Goal: Information Seeking & Learning: Find contact information

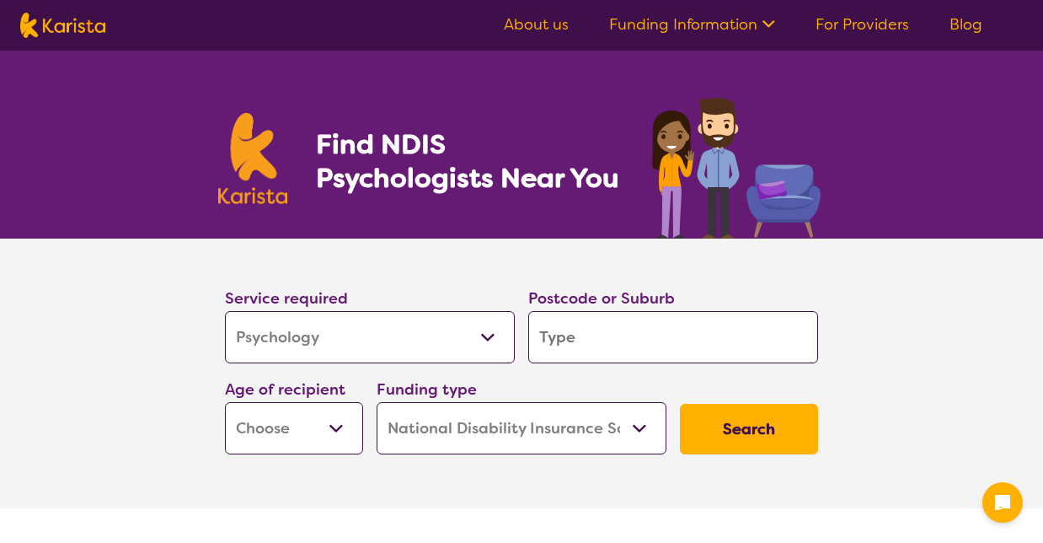
select select "Psychology"
select select "NDIS"
select select "Psychology"
select select "NDIS"
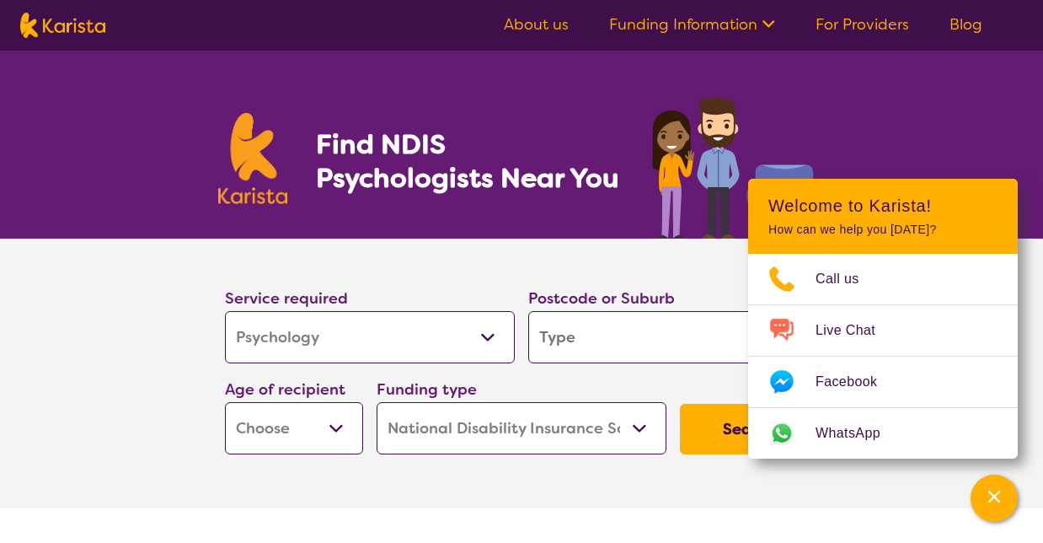
click at [597, 341] on input "search" at bounding box center [673, 337] width 290 height 52
type input "3"
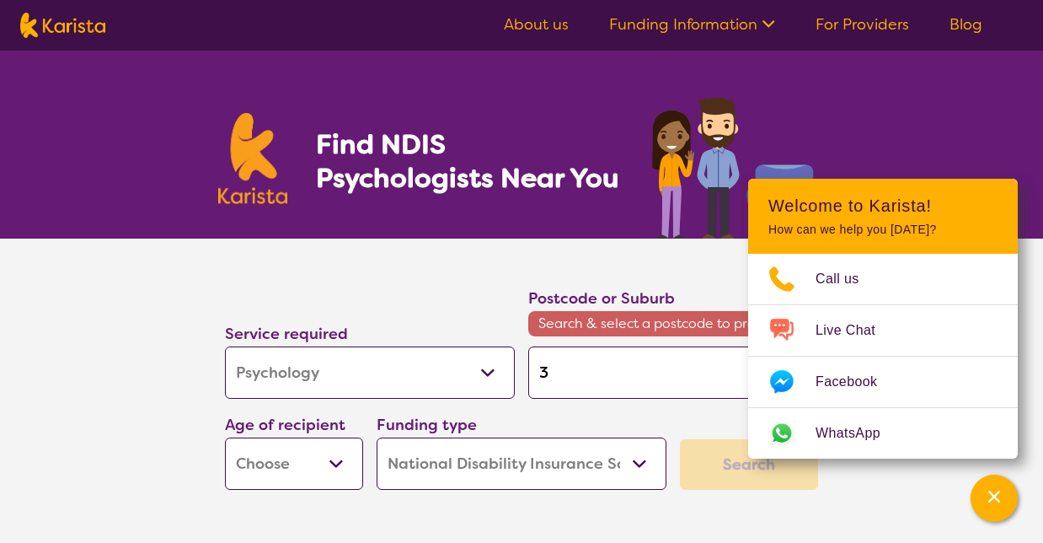
type input "31"
type input "316"
type input "3163"
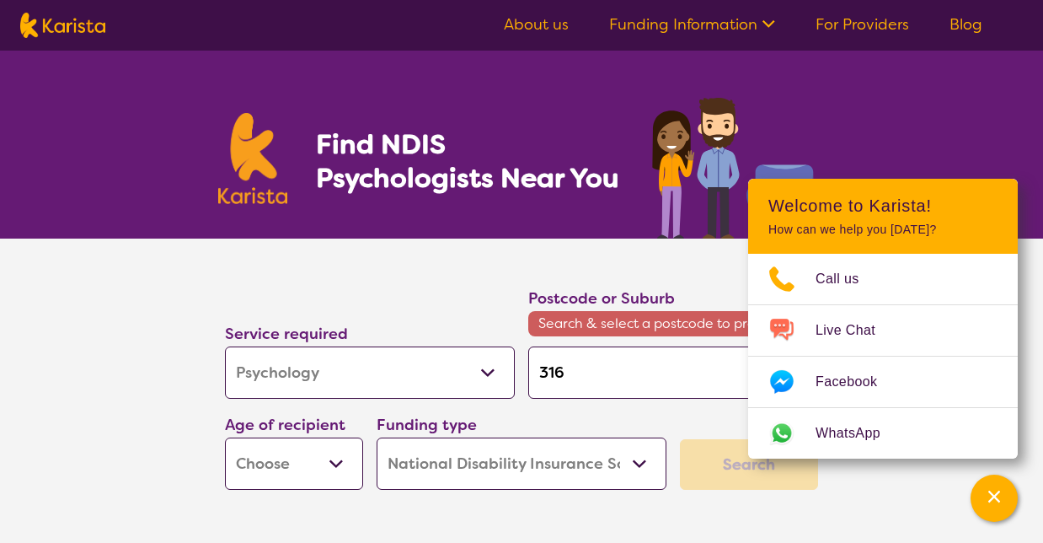
type input "3163"
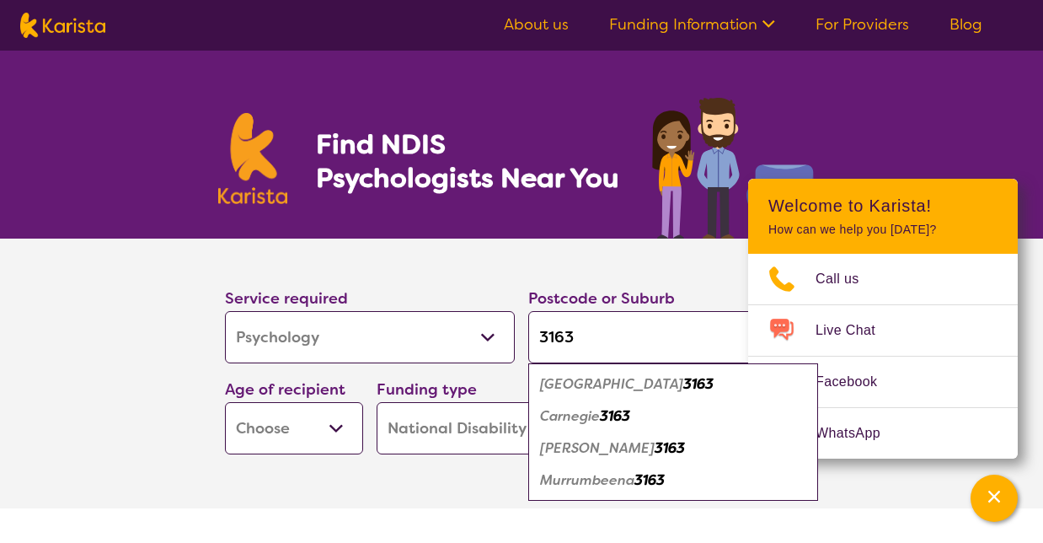
click at [577, 412] on em "Carnegie" at bounding box center [570, 416] width 60 height 18
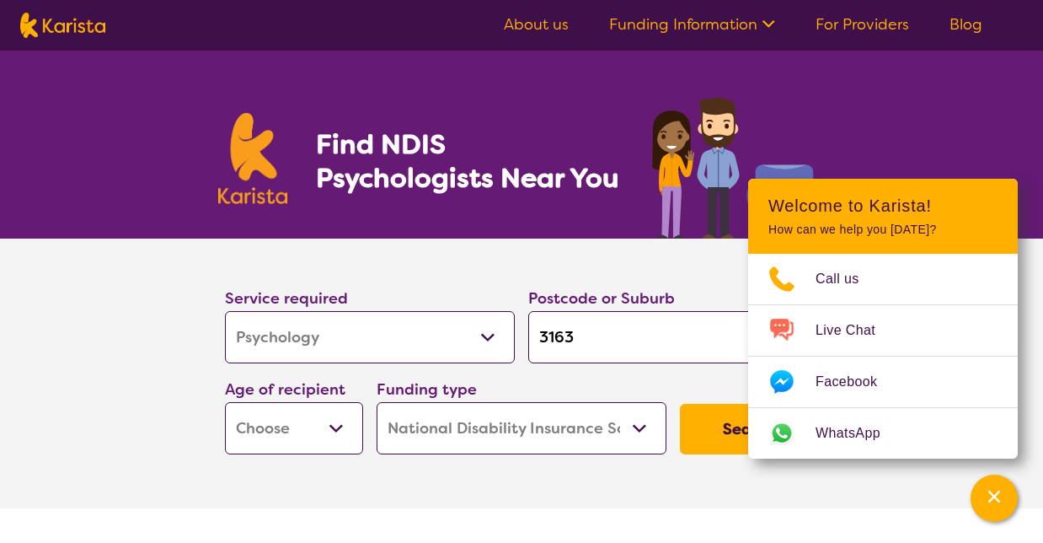
click at [595, 339] on input "3163" at bounding box center [673, 337] width 290 height 52
type input "316"
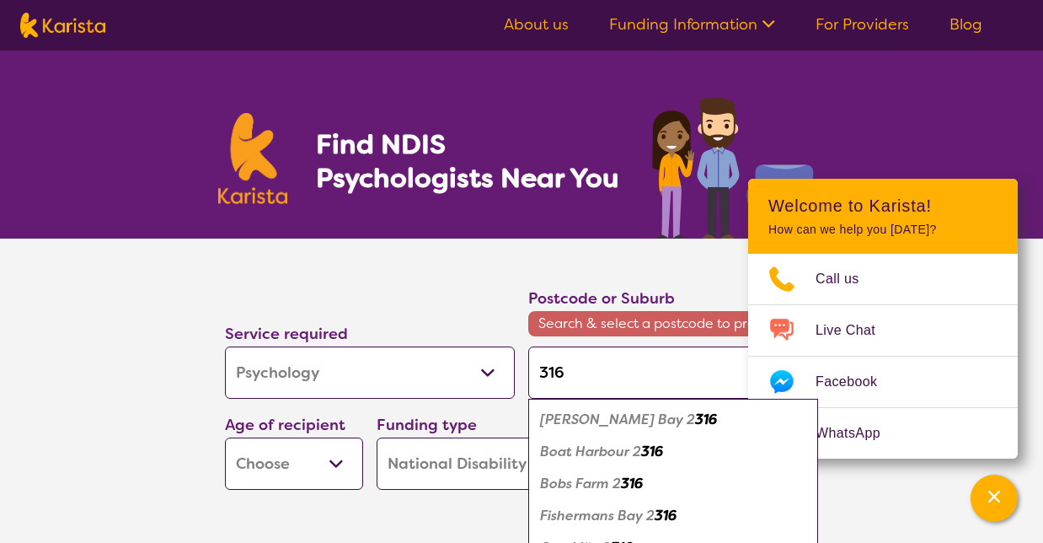
type input "3163"
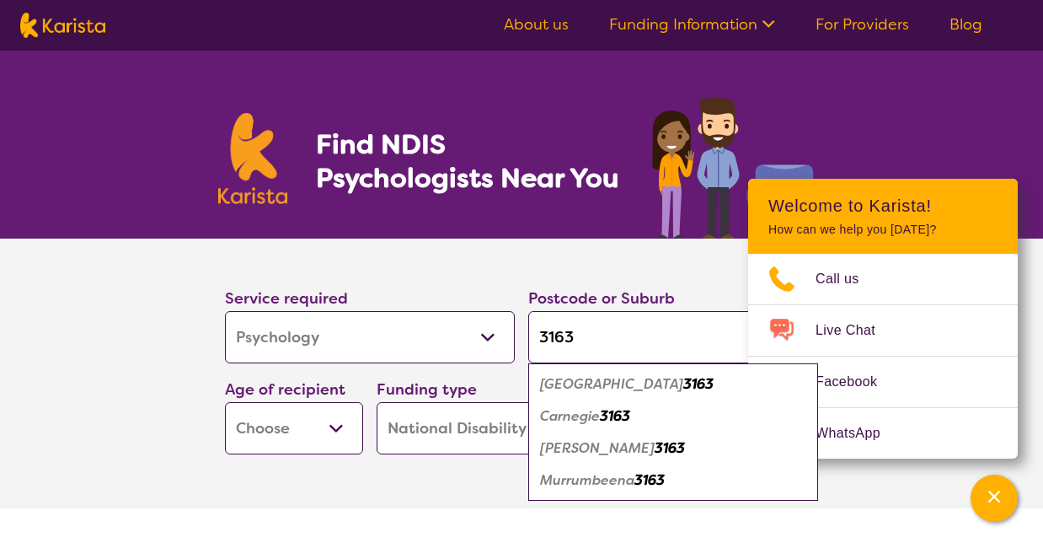
click at [612, 417] on em "3163" at bounding box center [615, 416] width 30 height 18
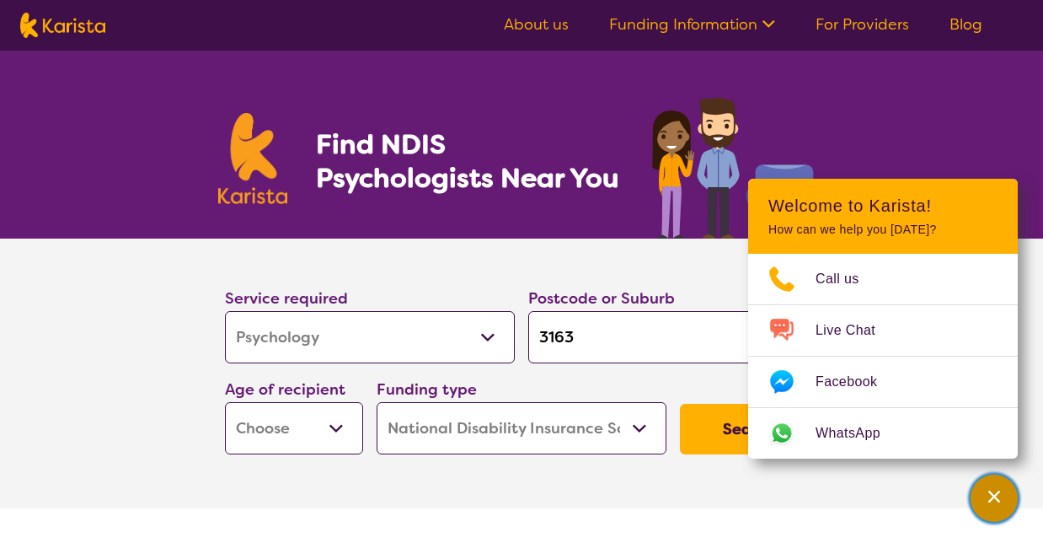
click at [988, 494] on icon "Channel Menu" at bounding box center [994, 496] width 17 height 17
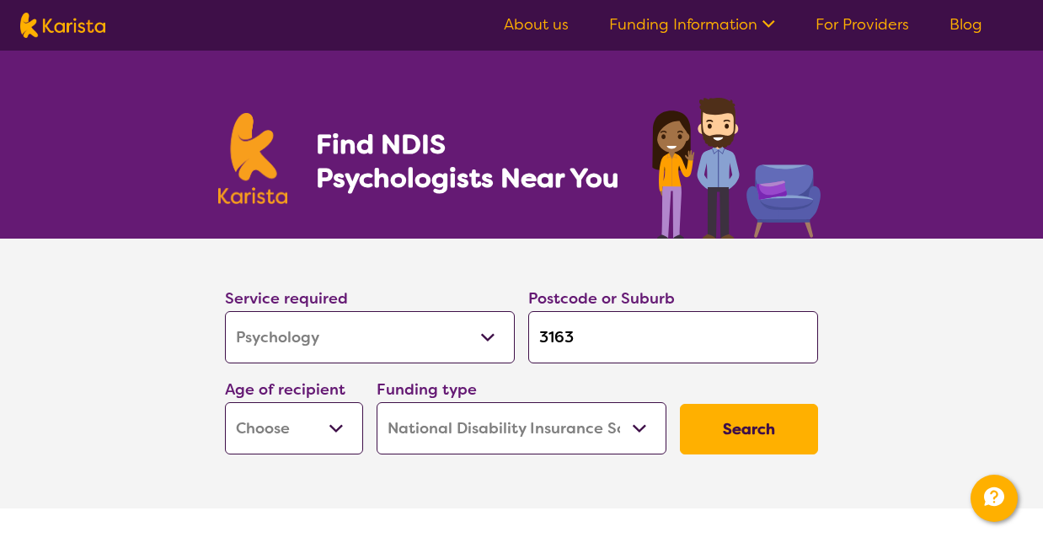
click at [708, 420] on button "Search" at bounding box center [749, 429] width 138 height 51
click at [329, 429] on select "Early Childhood - 0 to 9 Child - 10 to 11 Adolescent - 12 to 17 Adult - 18 to 6…" at bounding box center [294, 428] width 138 height 52
select select "AG"
click at [225, 402] on select "Early Childhood - 0 to 9 Child - 10 to 11 Adolescent - 12 to 17 Adult - 18 to 6…" at bounding box center [294, 428] width 138 height 52
select select "AG"
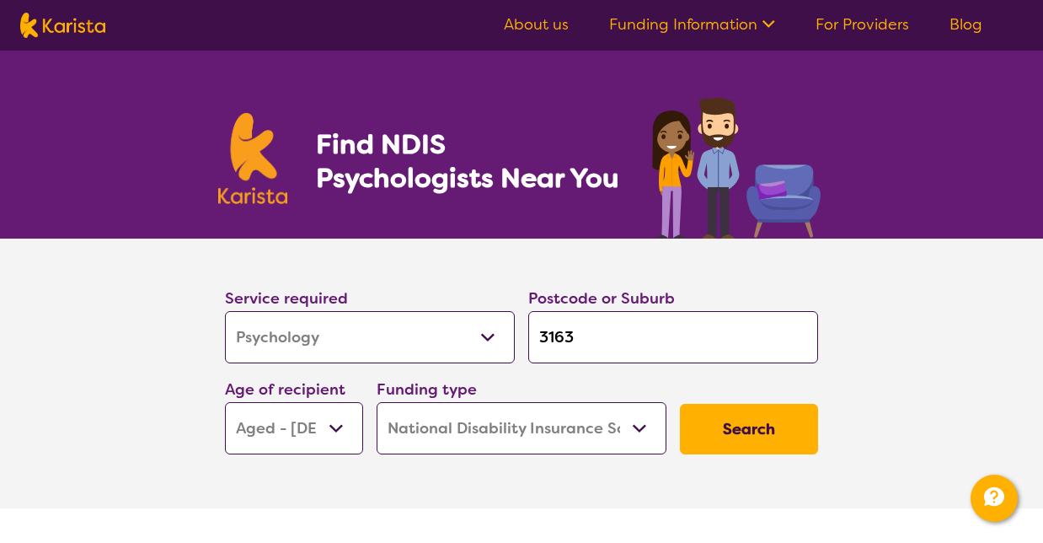
click at [631, 428] on select "Home Care Package (HCP) National Disability Insurance Scheme (NDIS) I don't know" at bounding box center [522, 428] width 290 height 52
click at [377, 402] on select "Home Care Package (HCP) National Disability Insurance Scheme (NDIS) I don't know" at bounding box center [522, 428] width 290 height 52
click at [748, 426] on button "Search" at bounding box center [749, 429] width 138 height 51
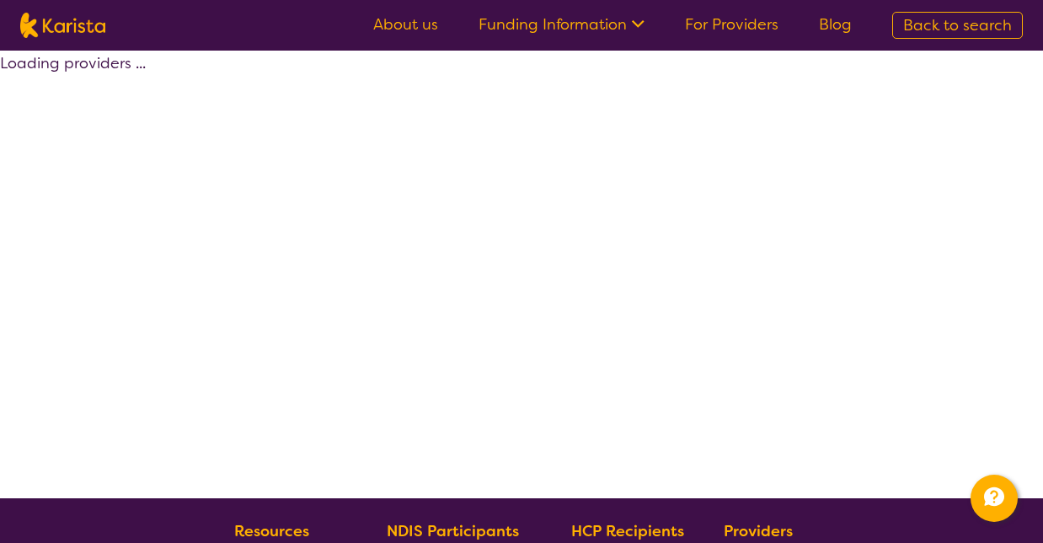
select select "by_score"
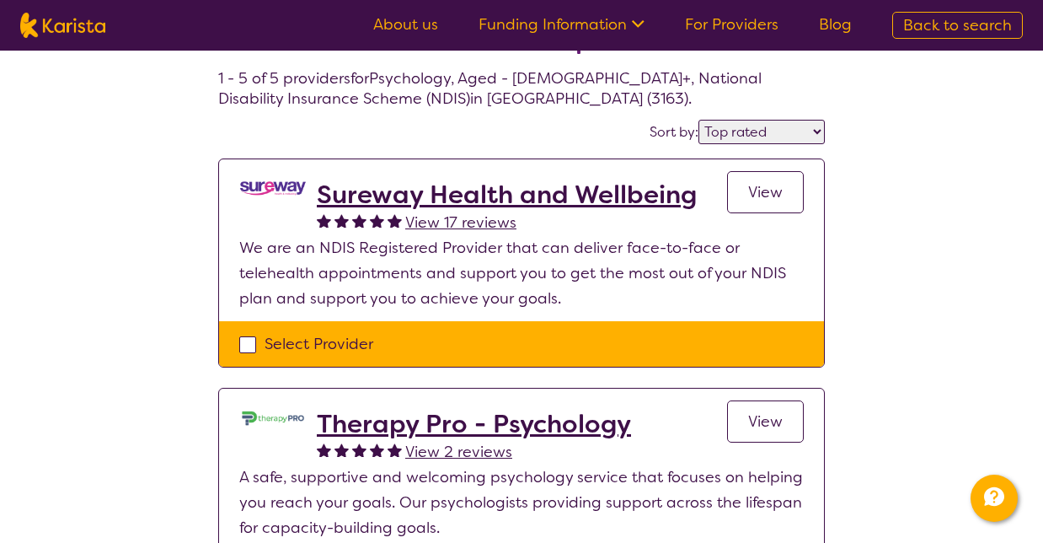
scroll to position [35, 0]
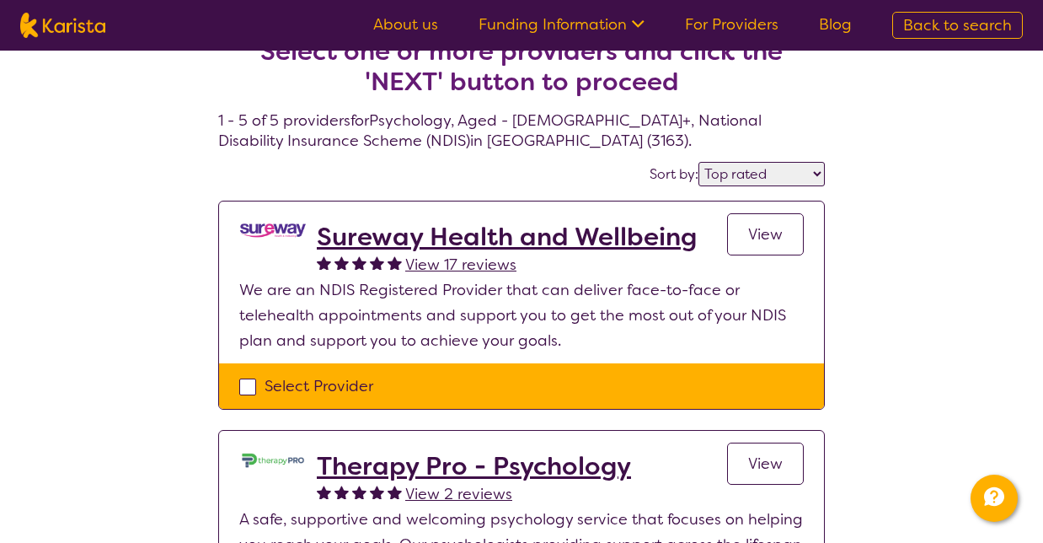
click at [582, 229] on h2 "Sureway Health and Wellbeing" at bounding box center [507, 237] width 380 height 30
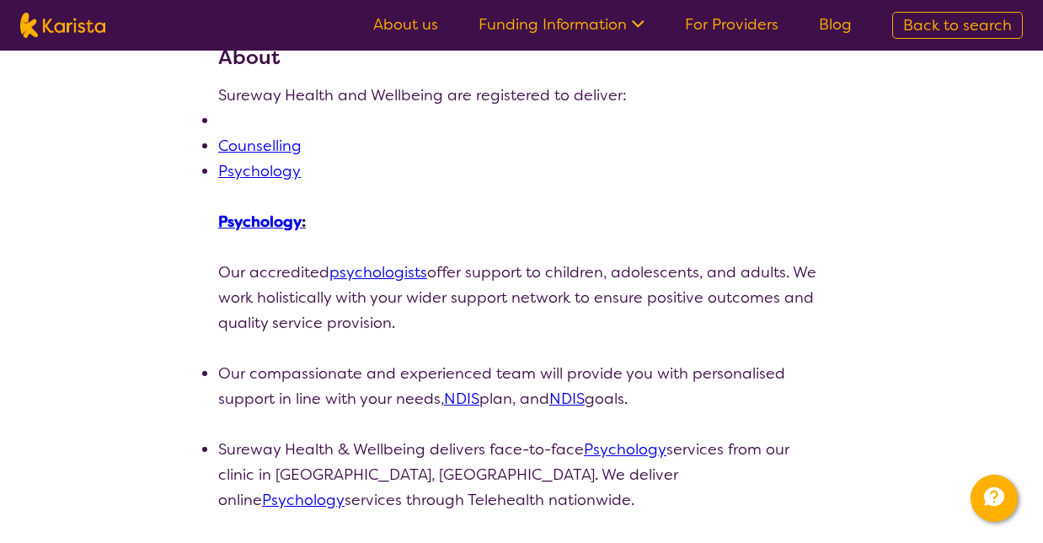
scroll to position [242, 0]
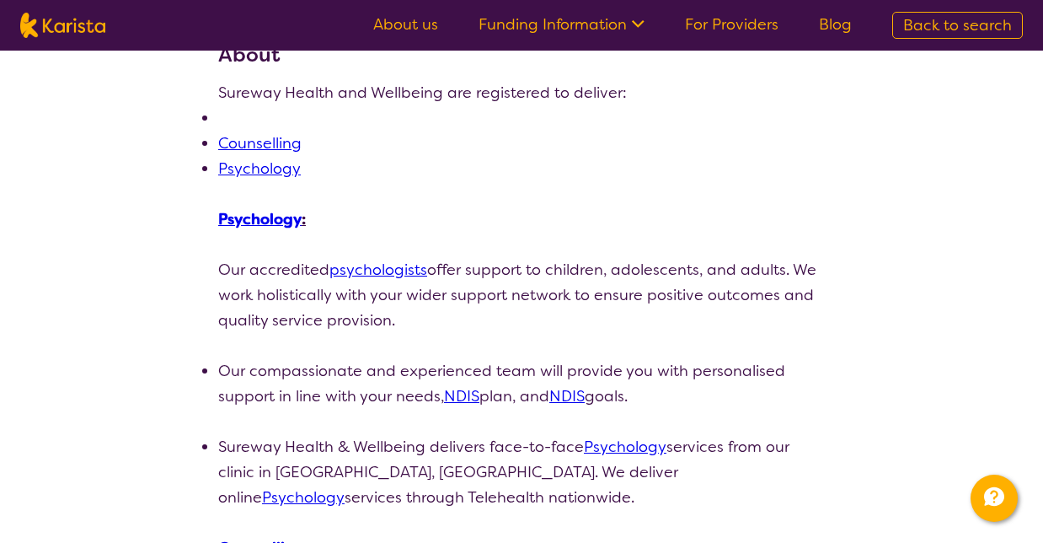
click at [406, 272] on link "psychologists" at bounding box center [378, 270] width 98 height 20
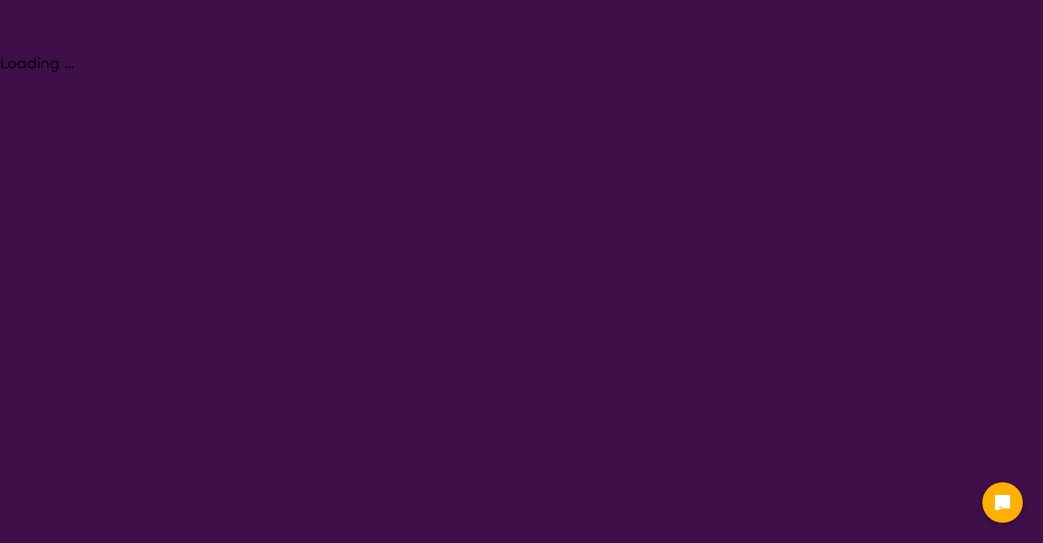
select select "Psychology"
select select "AG"
select select "NDIS"
select select "Psychology"
select select "AG"
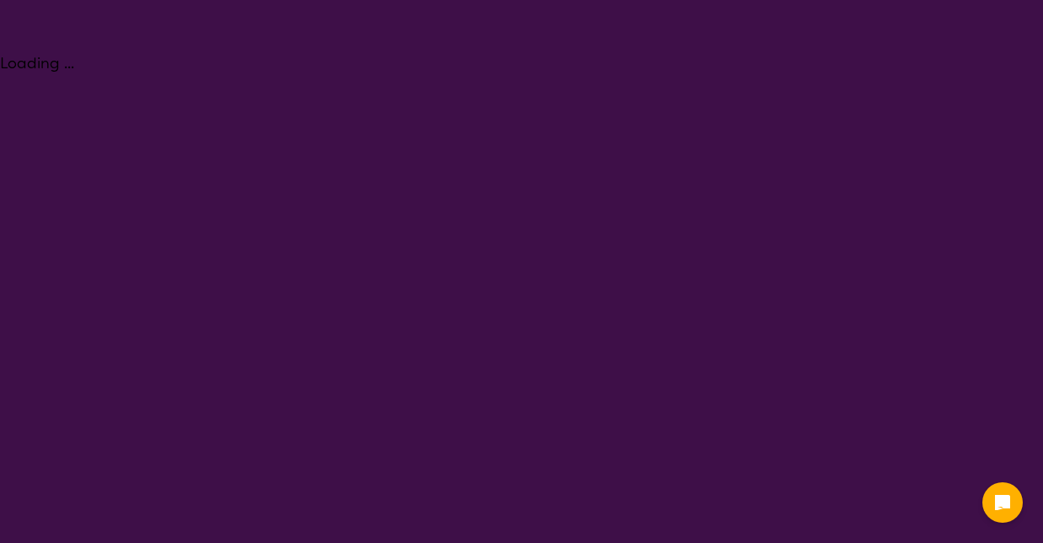
select select "NDIS"
